Goal: Task Accomplishment & Management: Manage account settings

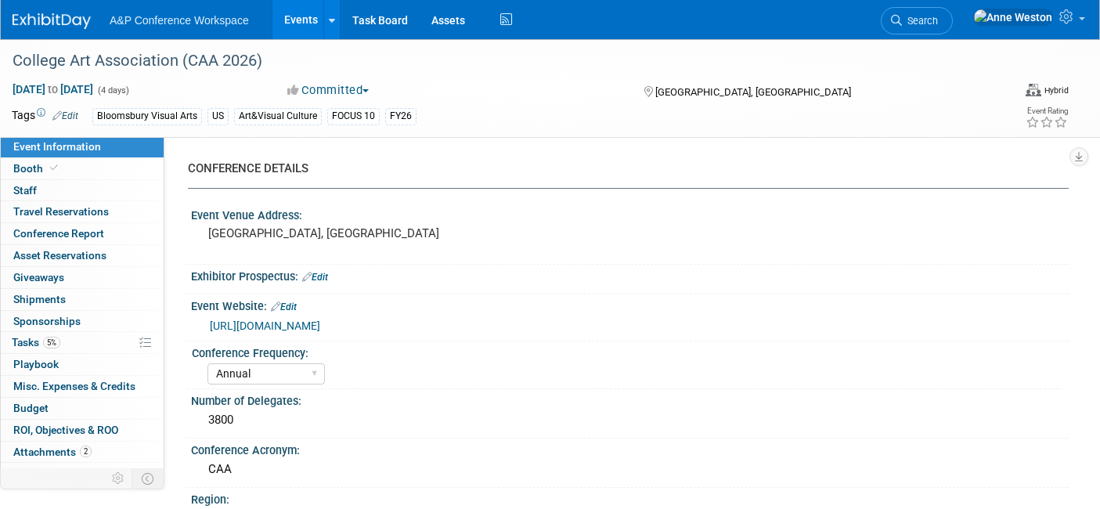
select select "Annual"
select select "Level 1"
select select "In-Person Booth"
select select "Art & Visual Culture"
select select "Bloomsbury Visual Arts"
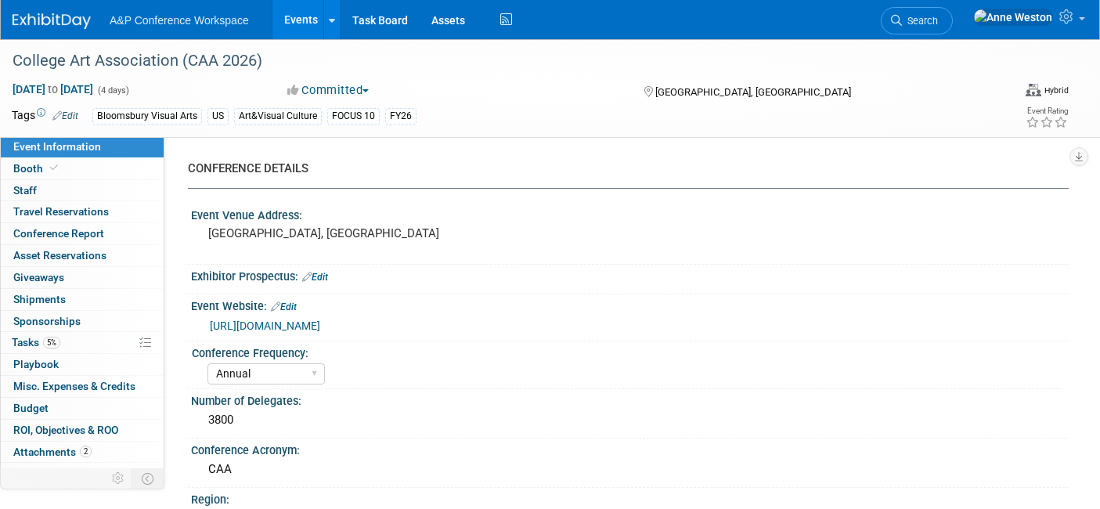
select select "[PERSON_NAME]"
select select "Networking/Commissioning"
click at [938, 19] on span "Search" at bounding box center [920, 21] width 36 height 12
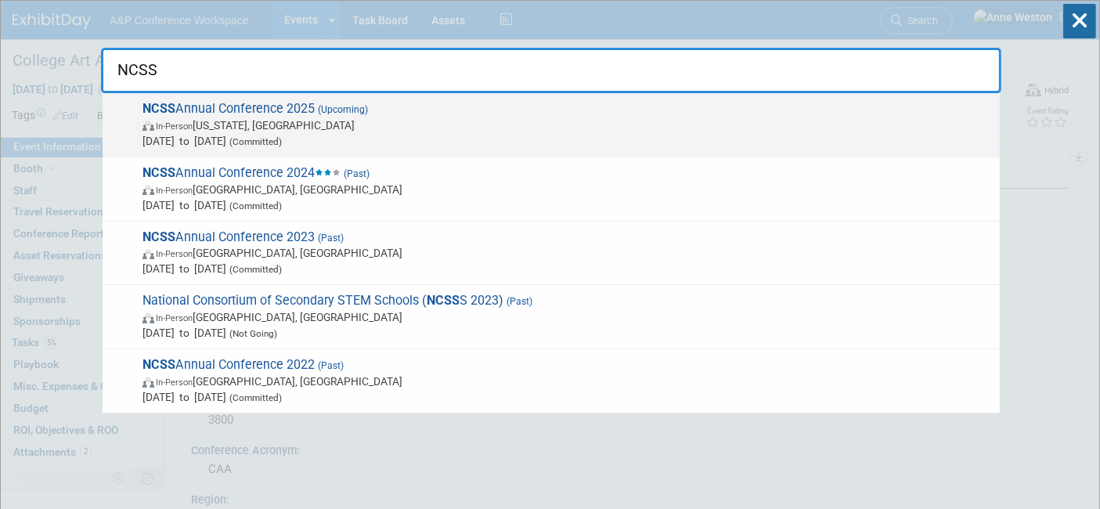
type input "NCSS"
click at [201, 113] on span "NCSS Annual Conference 2025 (Upcoming) In-Person [US_STATE], [GEOGRAPHIC_DATA] …" at bounding box center [565, 125] width 855 height 48
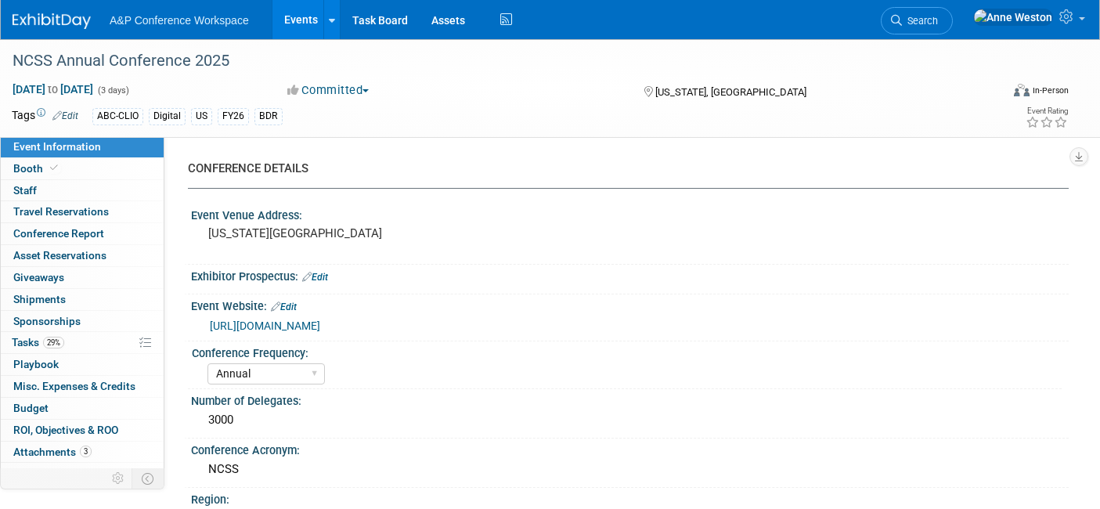
select select "Annual"
select select "Level 1"
select select "In-Person Booth"
select select "Schools"
select select "Bloomsbury Digital Resources"
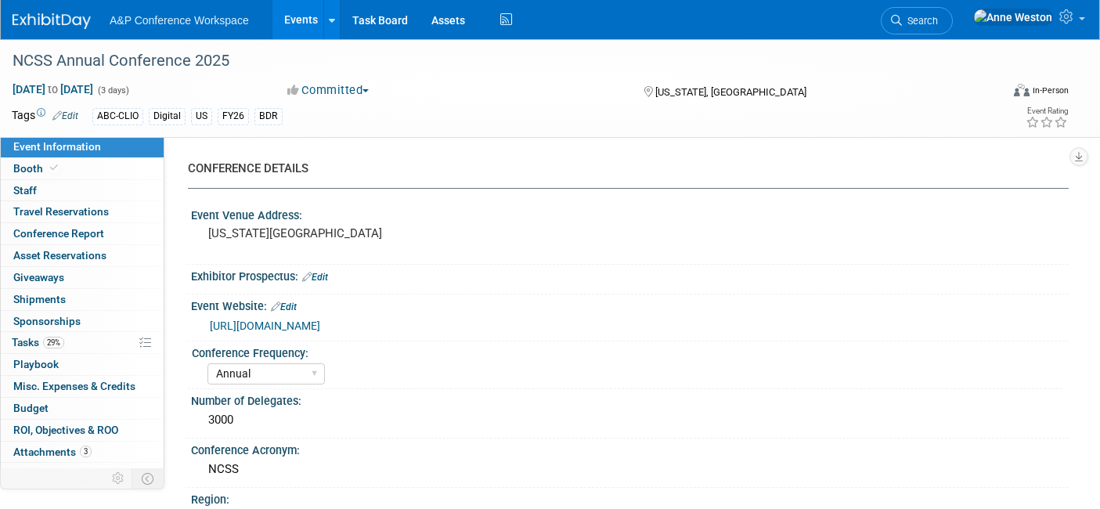
select select "[PERSON_NAME]"
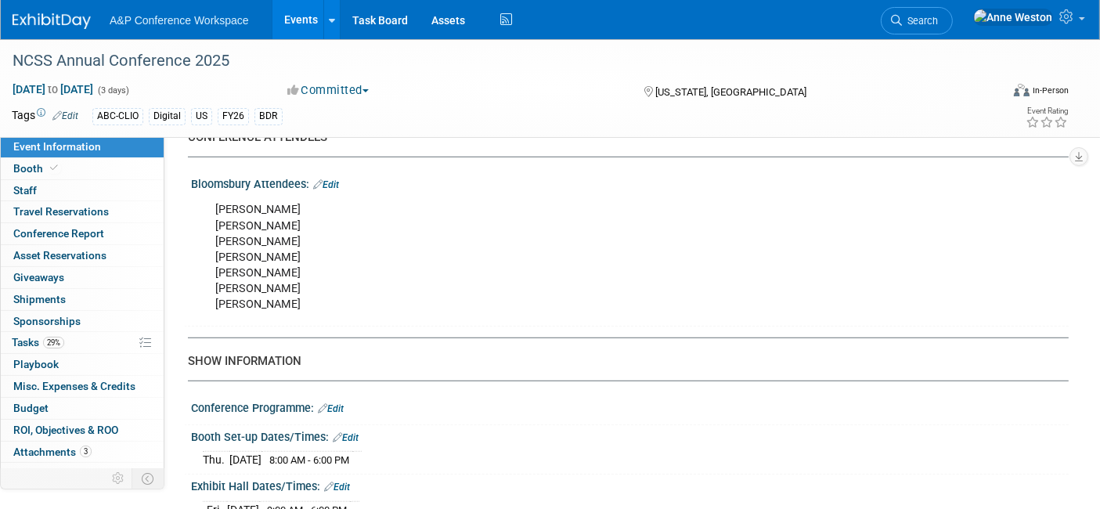
scroll to position [1044, 0]
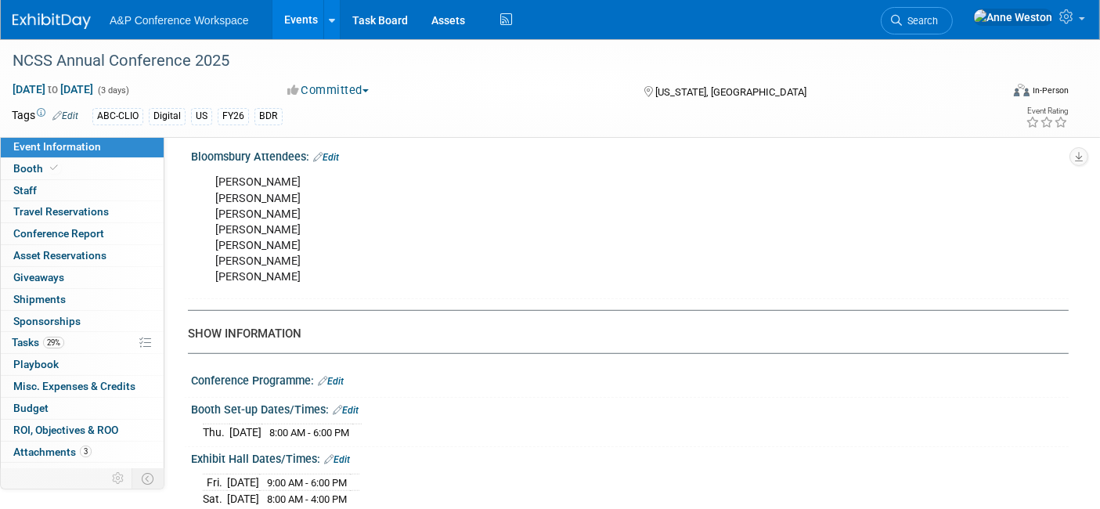
click at [338, 152] on link "Edit" at bounding box center [326, 157] width 26 height 11
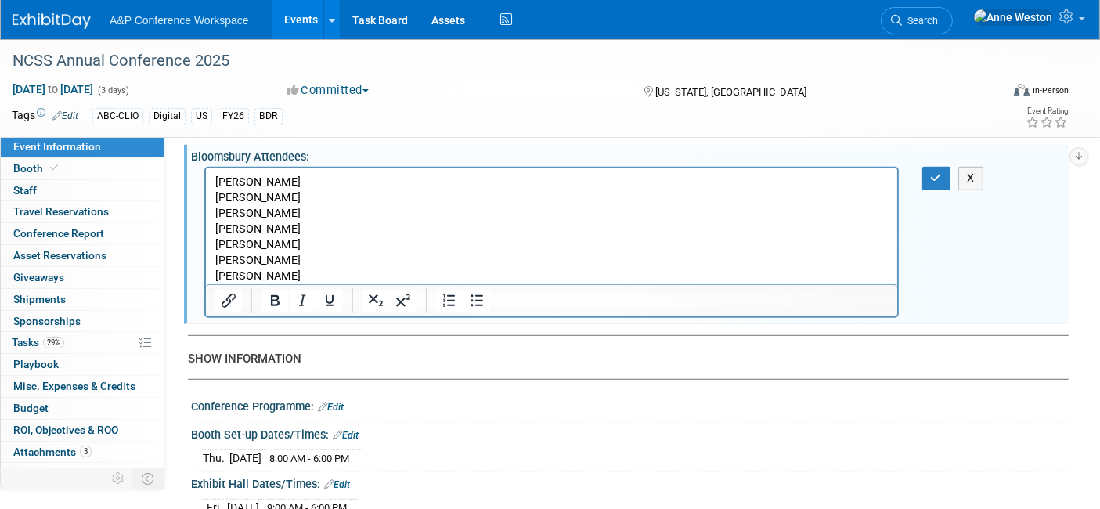
scroll to position [0, 0]
drag, startPoint x: 318, startPoint y: 224, endPoint x: 407, endPoint y: 393, distance: 190.9
click at [205, 233] on html "Erin Conklin Pam Renfrow Alice Bryant Chris Ciccocelli Breanna Goins Judy Fay N…" at bounding box center [551, 226] width 692 height 117
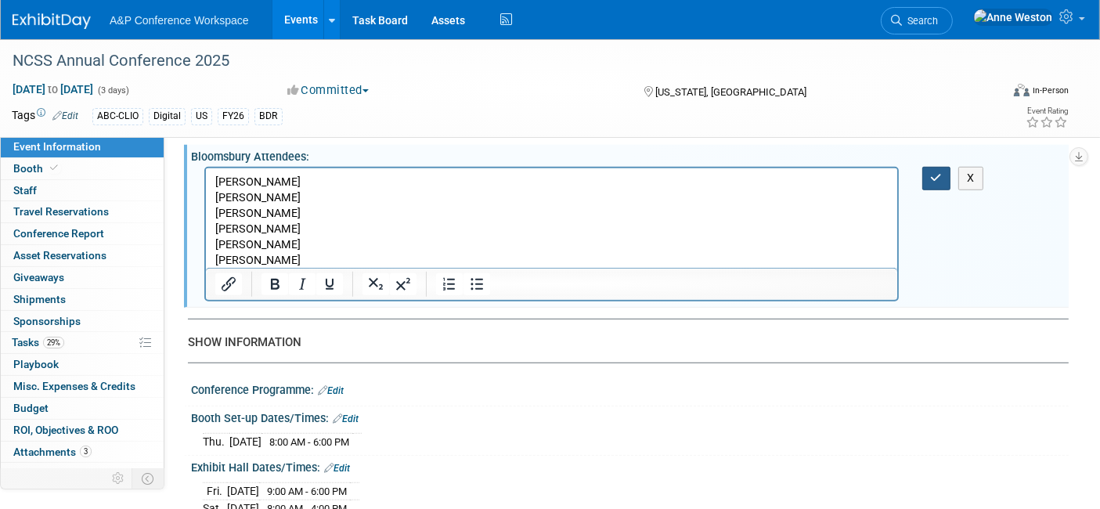
click at [935, 167] on button "button" at bounding box center [937, 178] width 29 height 23
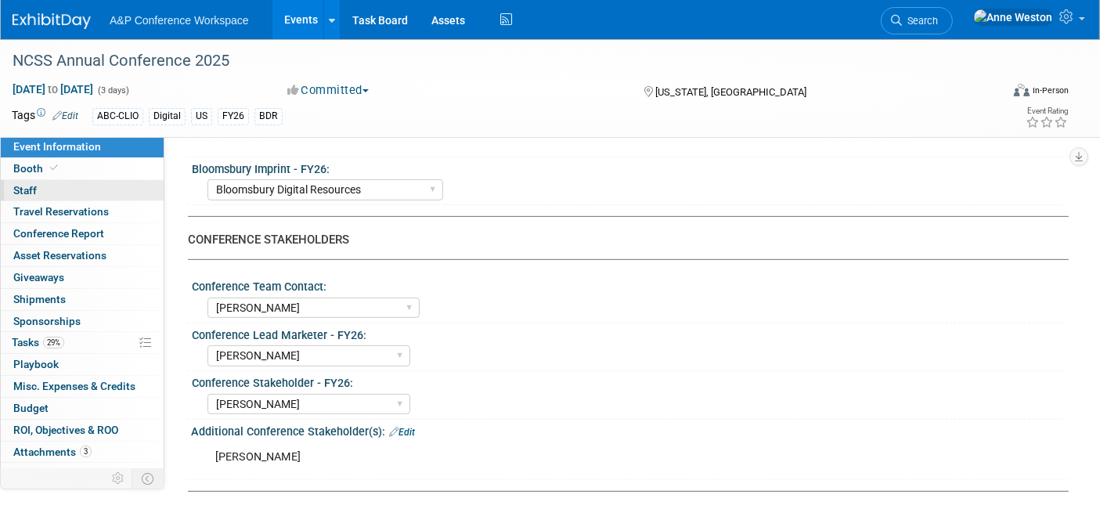
scroll to position [522, 0]
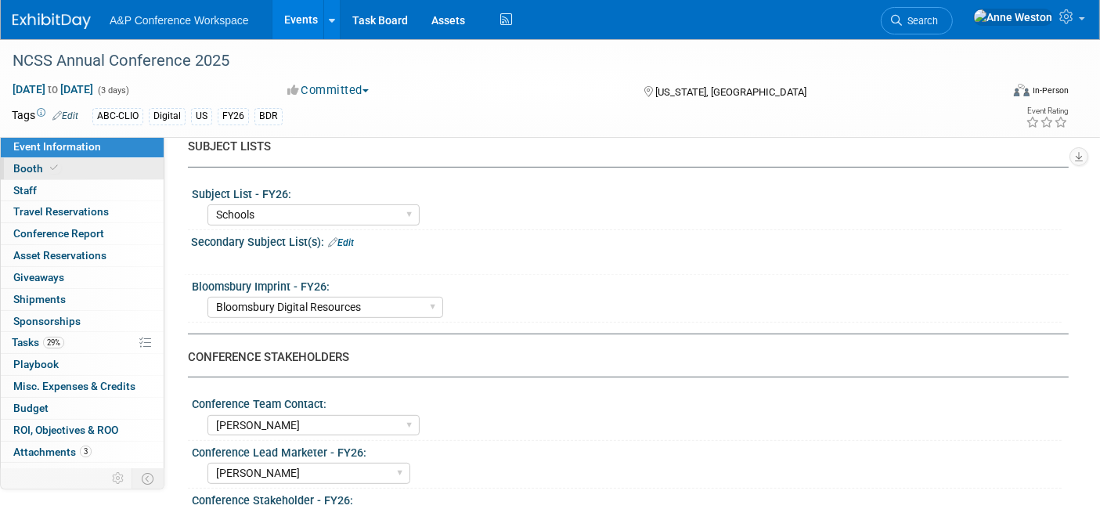
click at [50, 168] on icon at bounding box center [54, 168] width 8 height 9
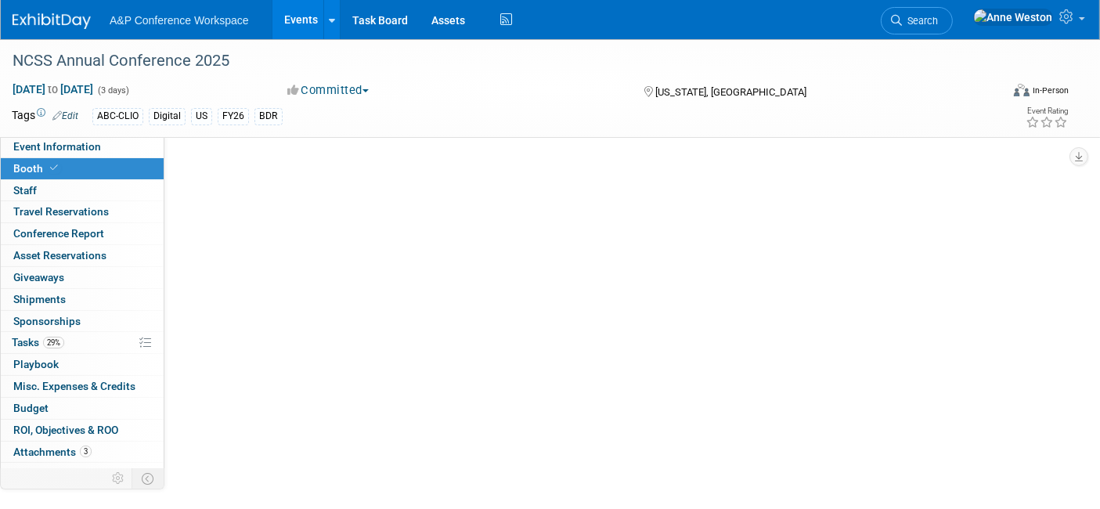
scroll to position [0, 0]
select select "CLDC - Digital/BDR"
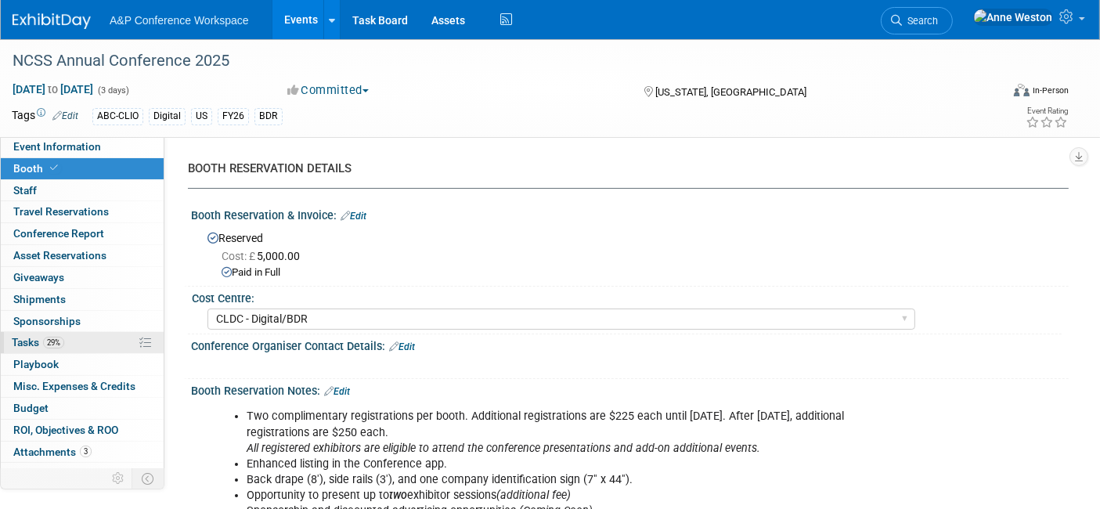
click at [62, 337] on span "29%" at bounding box center [53, 343] width 21 height 12
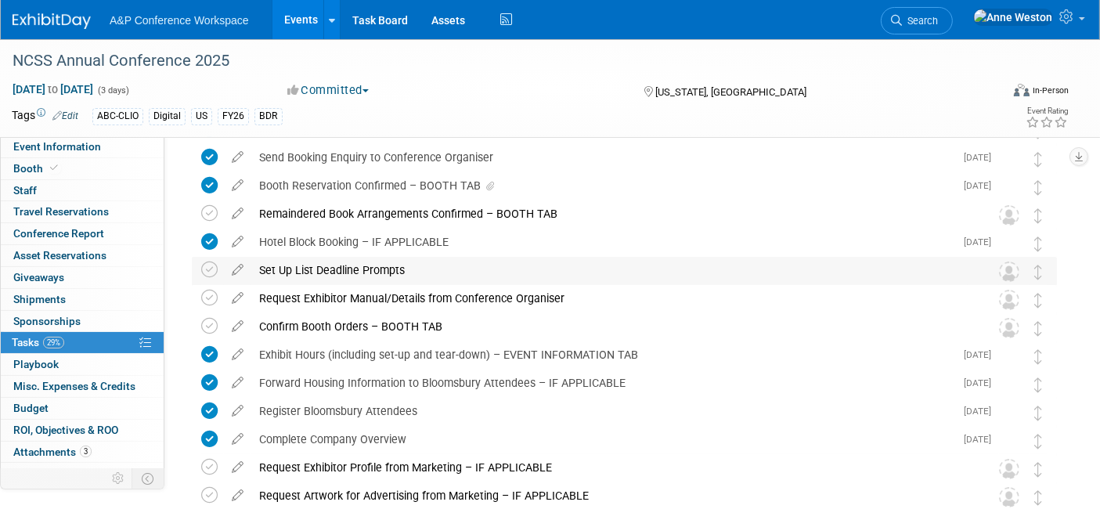
scroll to position [174, 0]
